Goal: Find specific fact: Find contact information

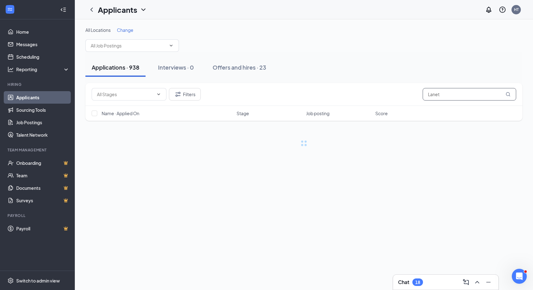
click at [450, 95] on input "Lanet" at bounding box center [470, 94] width 94 height 12
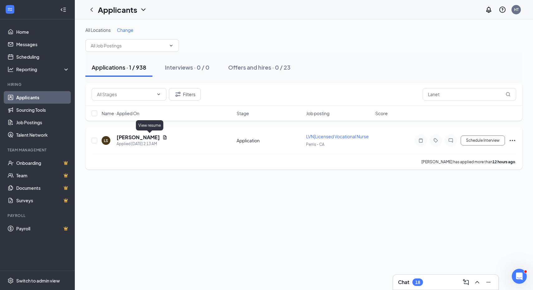
type input "Lanet"
click at [162, 139] on icon "Document" at bounding box center [164, 137] width 5 height 5
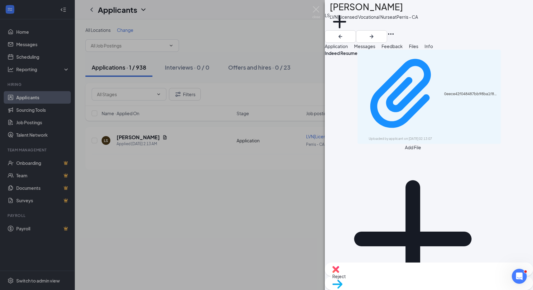
click at [348, 50] on button "Application" at bounding box center [336, 46] width 23 height 7
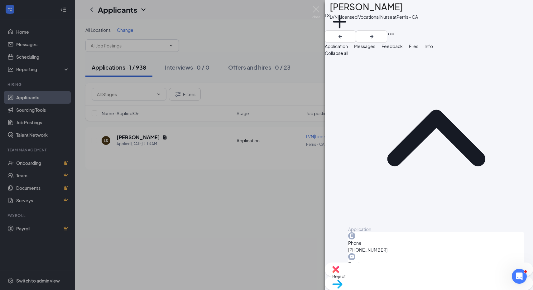
drag, startPoint x: 384, startPoint y: 102, endPoint x: 349, endPoint y: 99, distance: 34.4
click at [349, 232] on div "Phone [PHONE_NUMBER]" at bounding box center [436, 242] width 176 height 21
copy span "[PHONE_NUMBER]"
